Goal: Transaction & Acquisition: Purchase product/service

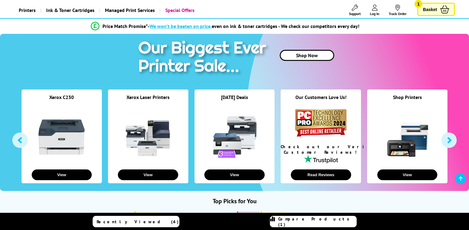
scroll to position [74, 0]
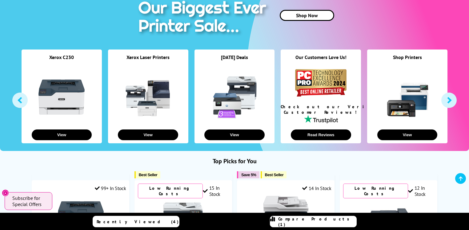
click at [161, 72] on div at bounding box center [148, 97] width 80 height 59
click at [147, 135] on button "View" at bounding box center [148, 135] width 60 height 11
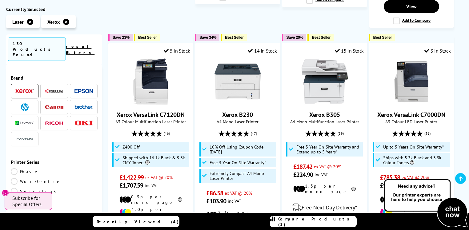
scroll to position [739, 0]
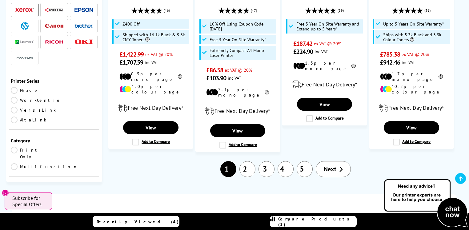
click at [249, 161] on link "2" at bounding box center [248, 169] width 16 height 16
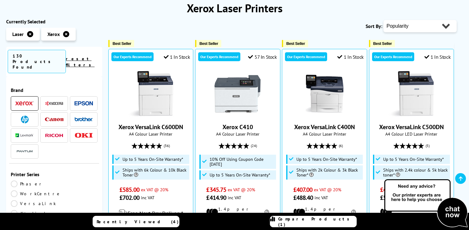
scroll to position [99, 0]
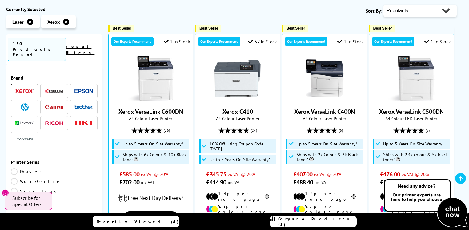
click at [446, 10] on select "Popularity Rating Price - Low to High Price - High to Low Running Costs - Low t…" at bounding box center [420, 11] width 73 height 12
select select "Price Ascending"
click at [384, 5] on select "Popularity Rating Price - Low to High Price - High to Low Running Costs - Low t…" at bounding box center [420, 11] width 73 height 12
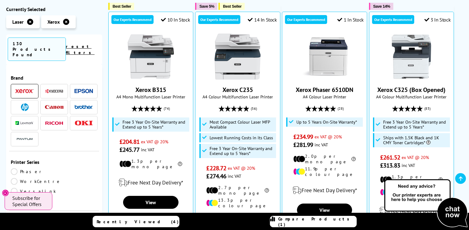
scroll to position [123, 0]
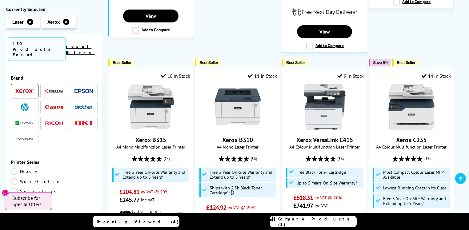
scroll to position [327, 0]
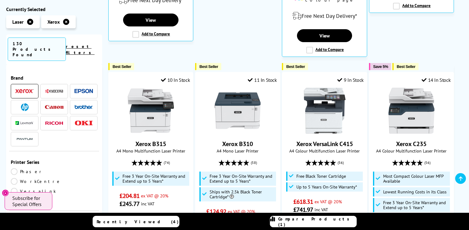
click at [30, 23] on icon at bounding box center [30, 22] width 6 height 6
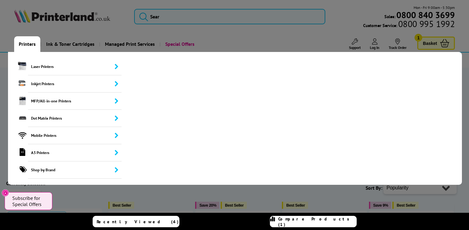
click at [27, 44] on link "Printers" at bounding box center [27, 44] width 26 height 16
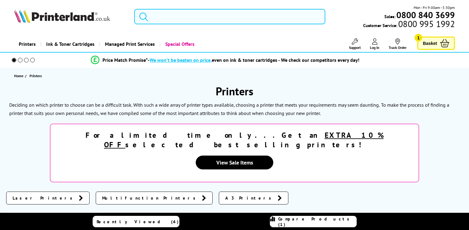
click at [33, 66] on div "Price Match Promise* - We won’t be beaten on price, even on ink & toner cartrid…" at bounding box center [234, 60] width 469 height 15
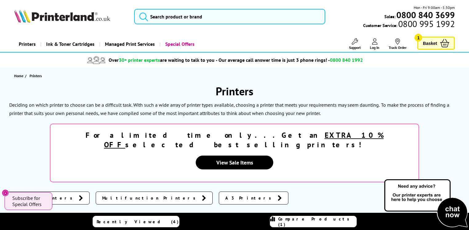
click at [30, 45] on link "Printers" at bounding box center [27, 44] width 26 height 16
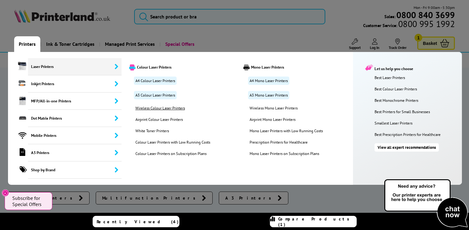
click at [150, 109] on link "Wireless Colour Laser Printers" at bounding box center [176, 108] width 90 height 5
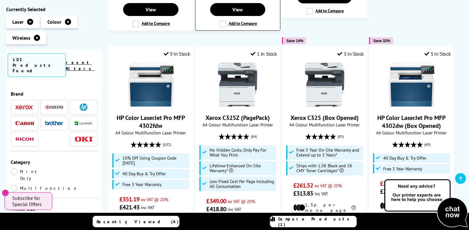
scroll to position [715, 0]
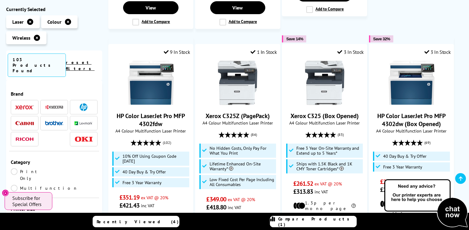
click at [24, 105] on img at bounding box center [24, 107] width 18 height 4
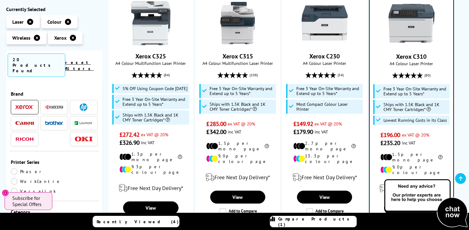
scroll to position [123, 0]
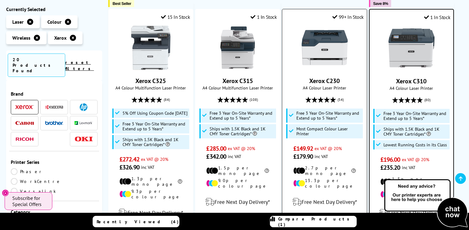
click at [327, 52] on img at bounding box center [325, 48] width 46 height 46
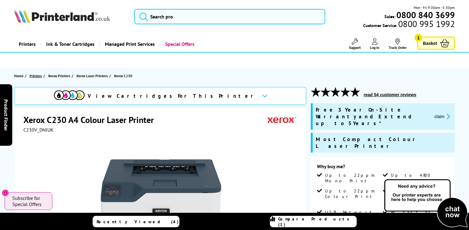
click at [35, 75] on span "Printers" at bounding box center [36, 76] width 12 height 6
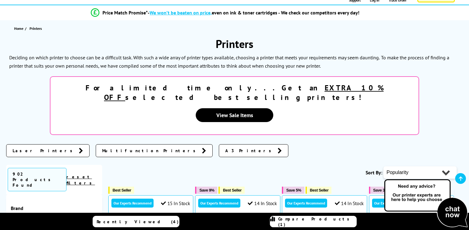
scroll to position [123, 0]
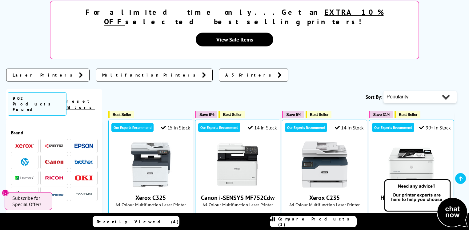
click at [26, 72] on span "Laser Printers" at bounding box center [44, 75] width 63 height 6
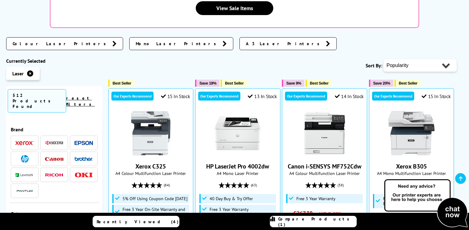
scroll to position [172, 0]
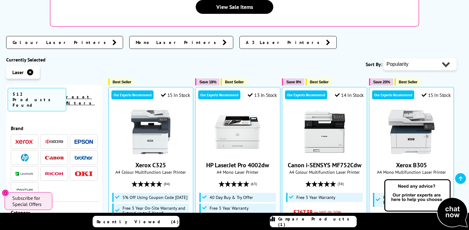
click at [441, 58] on select "Popularity Rating Price - Low to High Price - High to Low Running Costs - Low t…" at bounding box center [420, 64] width 73 height 12
select select "Rating"
click at [384, 58] on select "Popularity Rating Price - Low to High Price - High to Low Running Costs - Low t…" at bounding box center [420, 64] width 73 height 12
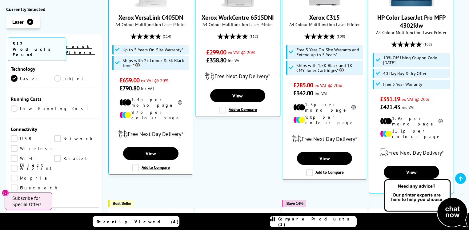
scroll to position [222, 0]
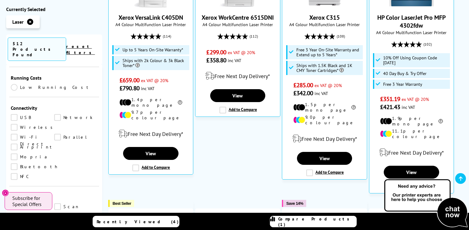
click at [12, 124] on link "Wireless" at bounding box center [33, 127] width 45 height 7
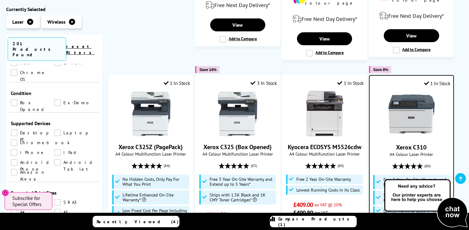
scroll to position [468, 0]
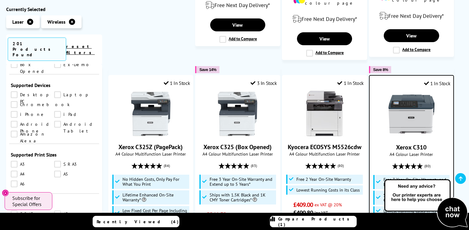
click at [15, 171] on link "A4" at bounding box center [32, 174] width 43 height 7
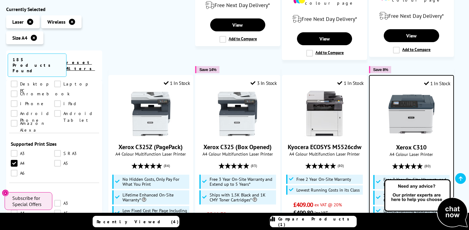
scroll to position [542, 0]
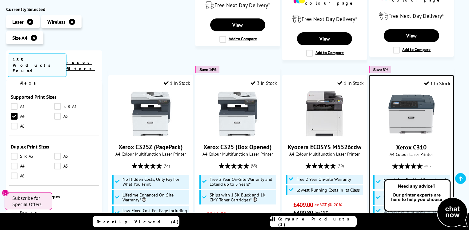
click at [15, 163] on link "A4" at bounding box center [32, 166] width 43 height 7
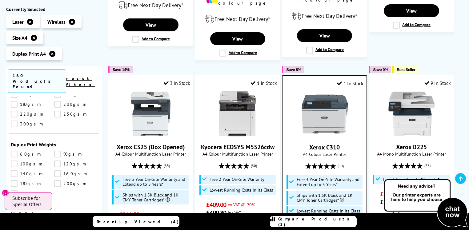
scroll to position [811, 0]
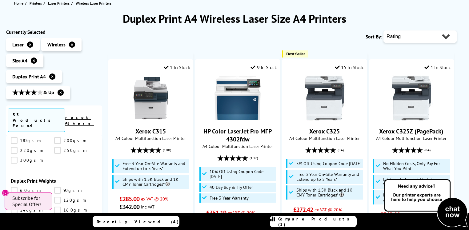
scroll to position [99, 0]
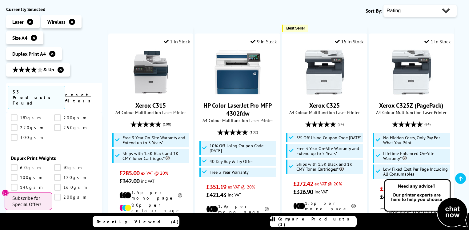
click at [448, 8] on select "Popularity Rating Price - Low to High Price - High to Low Running Costs - Low t…" at bounding box center [420, 11] width 73 height 12
select select "Price Ascending"
click at [384, 5] on select "Popularity Rating Price - Low to High Price - High to Low Running Costs - Low t…" at bounding box center [420, 11] width 73 height 12
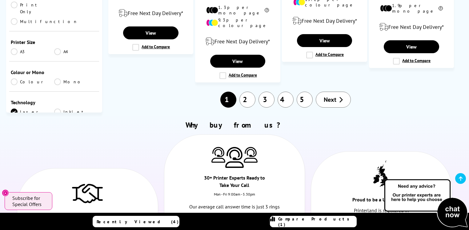
scroll to position [789, 0]
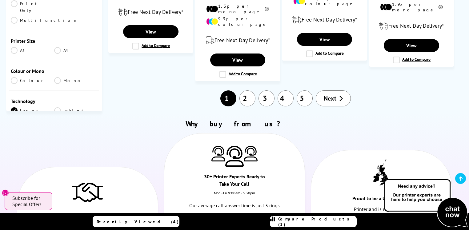
click at [246, 91] on link "2" at bounding box center [248, 99] width 16 height 16
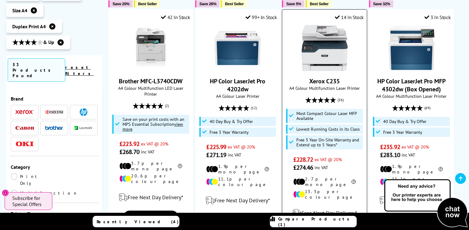
scroll to position [715, 0]
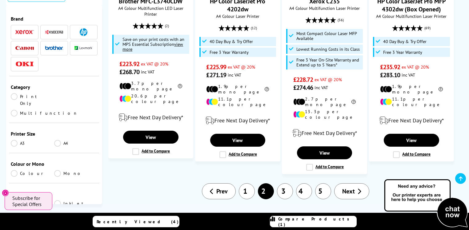
click at [287, 184] on link "3" at bounding box center [285, 192] width 16 height 16
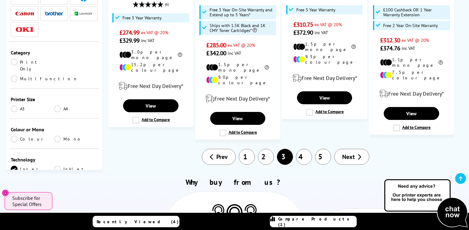
scroll to position [789, 0]
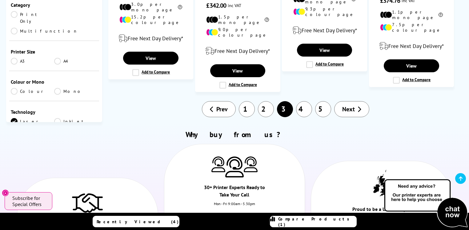
click at [267, 101] on link "2" at bounding box center [266, 109] width 16 height 16
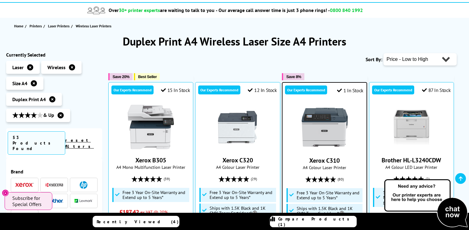
scroll to position [99, 0]
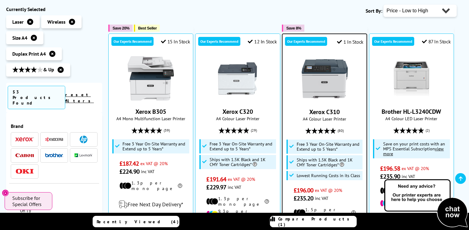
click at [326, 85] on img at bounding box center [325, 79] width 46 height 46
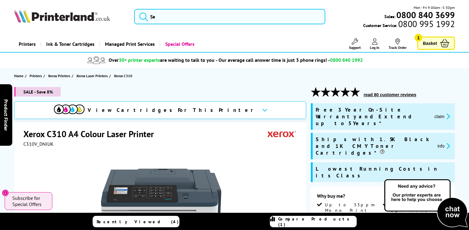
click at [262, 110] on icon at bounding box center [264, 109] width 5 height 3
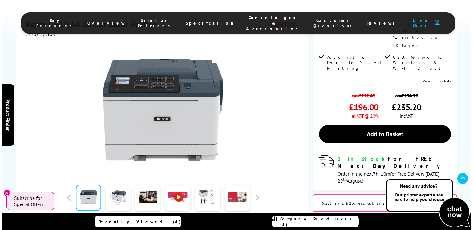
scroll to position [224, 0]
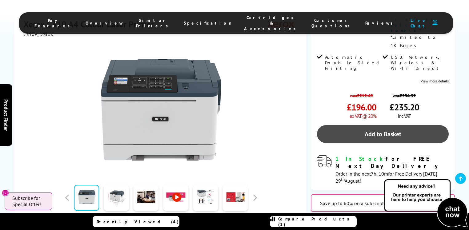
click at [385, 125] on link "Add to Basket" at bounding box center [383, 134] width 132 height 18
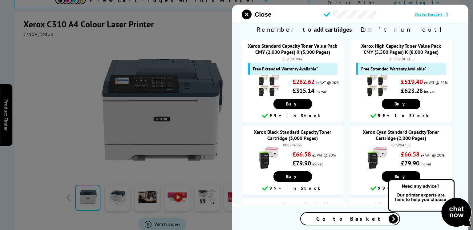
click at [432, 12] on span "Go to basket" at bounding box center [428, 14] width 27 height 6
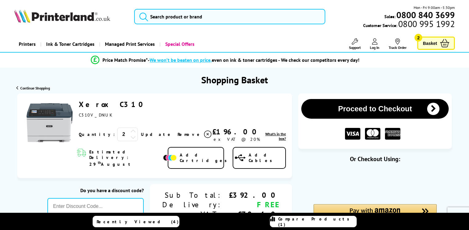
click at [437, 43] on span "Basket" at bounding box center [430, 43] width 14 height 8
click at [131, 139] on icon at bounding box center [134, 138] width 6 height 6
click at [152, 109] on div "Xerox C310 C310V_DNIUK" at bounding box center [182, 109] width 207 height 18
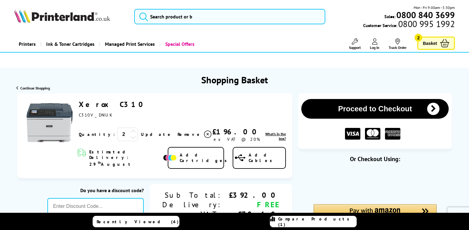
scroll to position [99, 0]
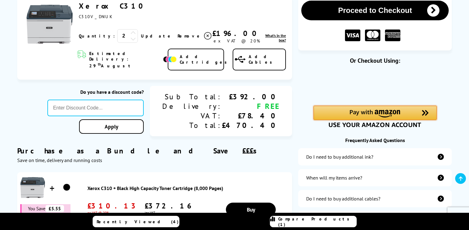
click at [376, 111] on img "Amazon Pay - Use your Amazon account" at bounding box center [375, 114] width 51 height 8
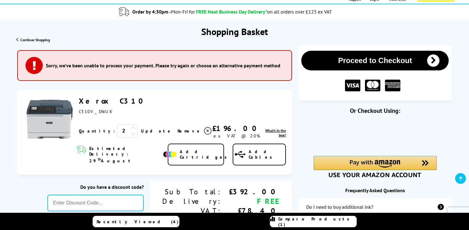
scroll to position [49, 0]
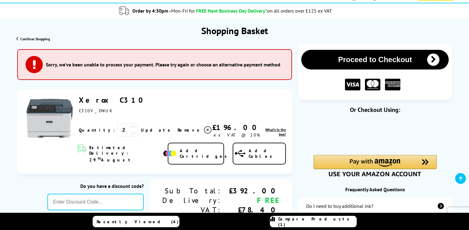
click at [131, 135] on icon at bounding box center [134, 133] width 6 height 6
click at [166, 105] on div "Xerox C310 C310V_DNIUK" at bounding box center [182, 104] width 207 height 18
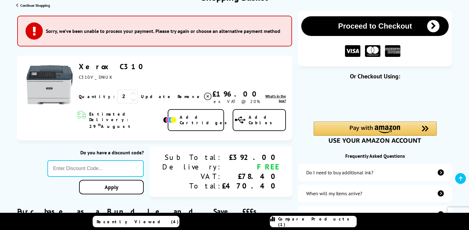
scroll to position [74, 0]
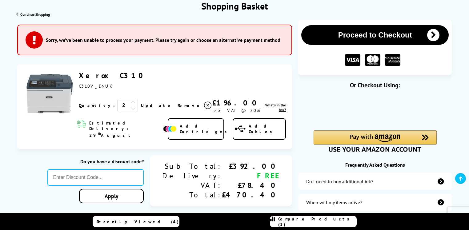
click at [180, 75] on div "Xerox C310 C310V_DNIUK" at bounding box center [182, 80] width 207 height 18
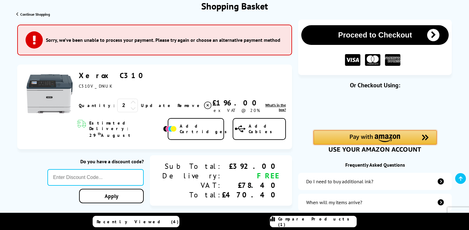
click at [370, 140] on img "Amazon Pay - Use your Amazon account" at bounding box center [375, 139] width 51 height 8
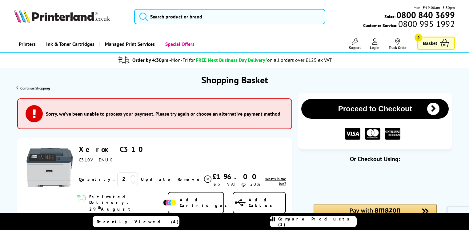
click at [131, 185] on icon at bounding box center [134, 183] width 6 height 6
click at [171, 159] on div "Xerox C310 C310V_DNIUK" at bounding box center [182, 154] width 207 height 18
click at [387, 105] on button "Proceed to Checkout" at bounding box center [376, 109] width 148 height 20
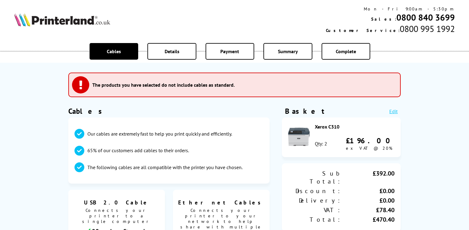
click at [172, 52] on span "Details" at bounding box center [172, 51] width 15 height 6
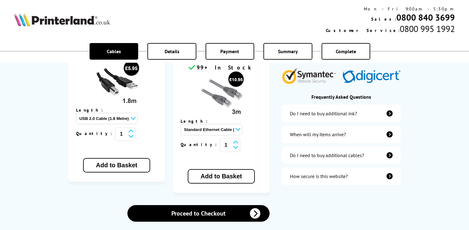
scroll to position [197, 0]
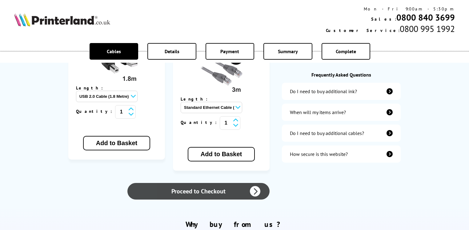
click at [199, 183] on link "Proceed to Checkout" at bounding box center [199, 191] width 142 height 17
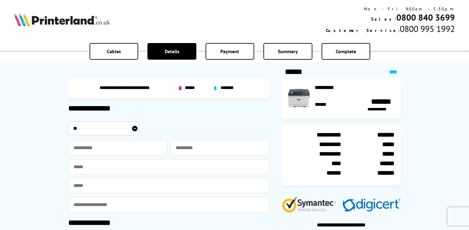
click at [312, 105] on div "**********" at bounding box center [341, 102] width 107 height 34
click at [393, 71] on link "****" at bounding box center [394, 72] width 8 height 5
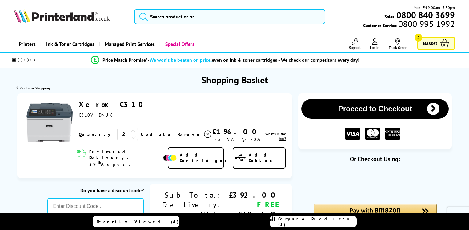
click at [131, 139] on icon at bounding box center [134, 138] width 6 height 6
click at [141, 135] on link "Update" at bounding box center [157, 135] width 32 height 6
click at [373, 109] on button "Proceed to Checkout" at bounding box center [376, 109] width 148 height 20
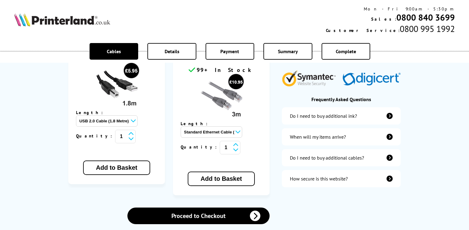
scroll to position [222, 0]
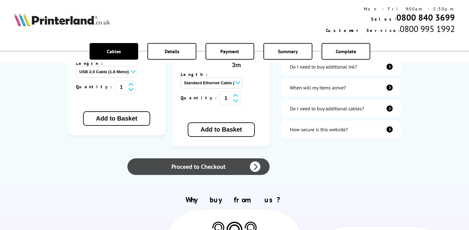
click at [209, 159] on link "Proceed to Checkout" at bounding box center [199, 167] width 142 height 17
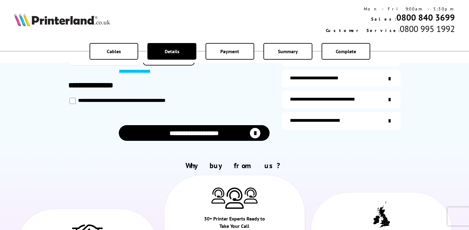
scroll to position [197, 0]
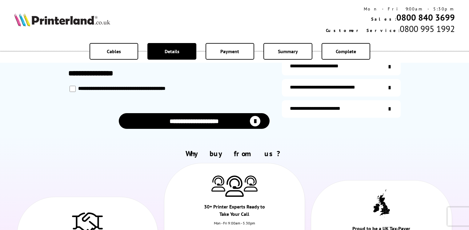
click at [214, 121] on button "**********" at bounding box center [194, 121] width 151 height 16
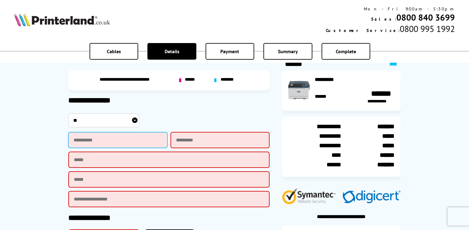
scroll to position [0, 0]
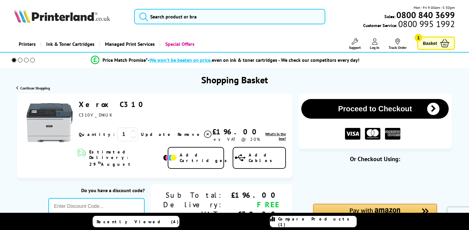
click at [383, 209] on img "Amazon Pay - Use your Amazon account" at bounding box center [375, 213] width 51 height 8
